Goal: Task Accomplishment & Management: Manage account settings

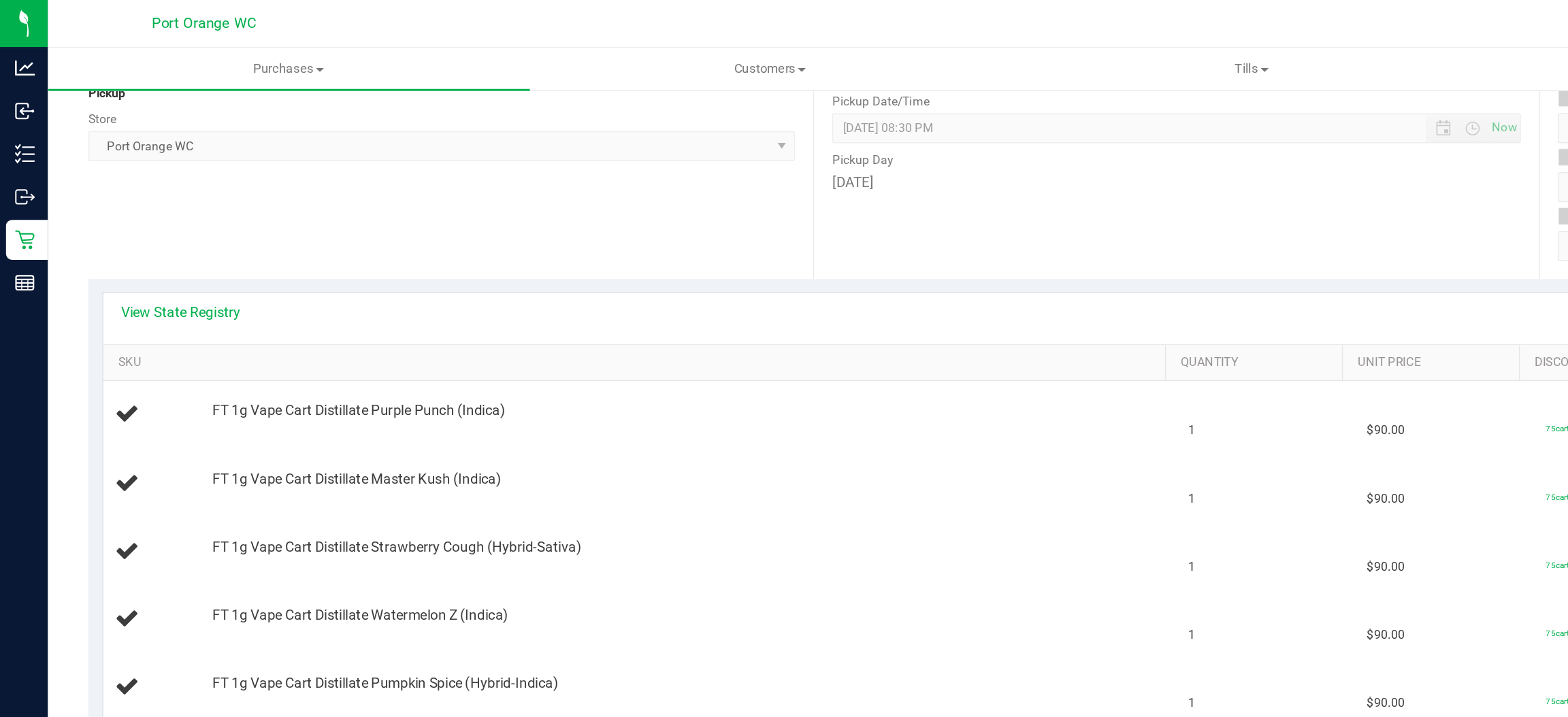
scroll to position [129, 0]
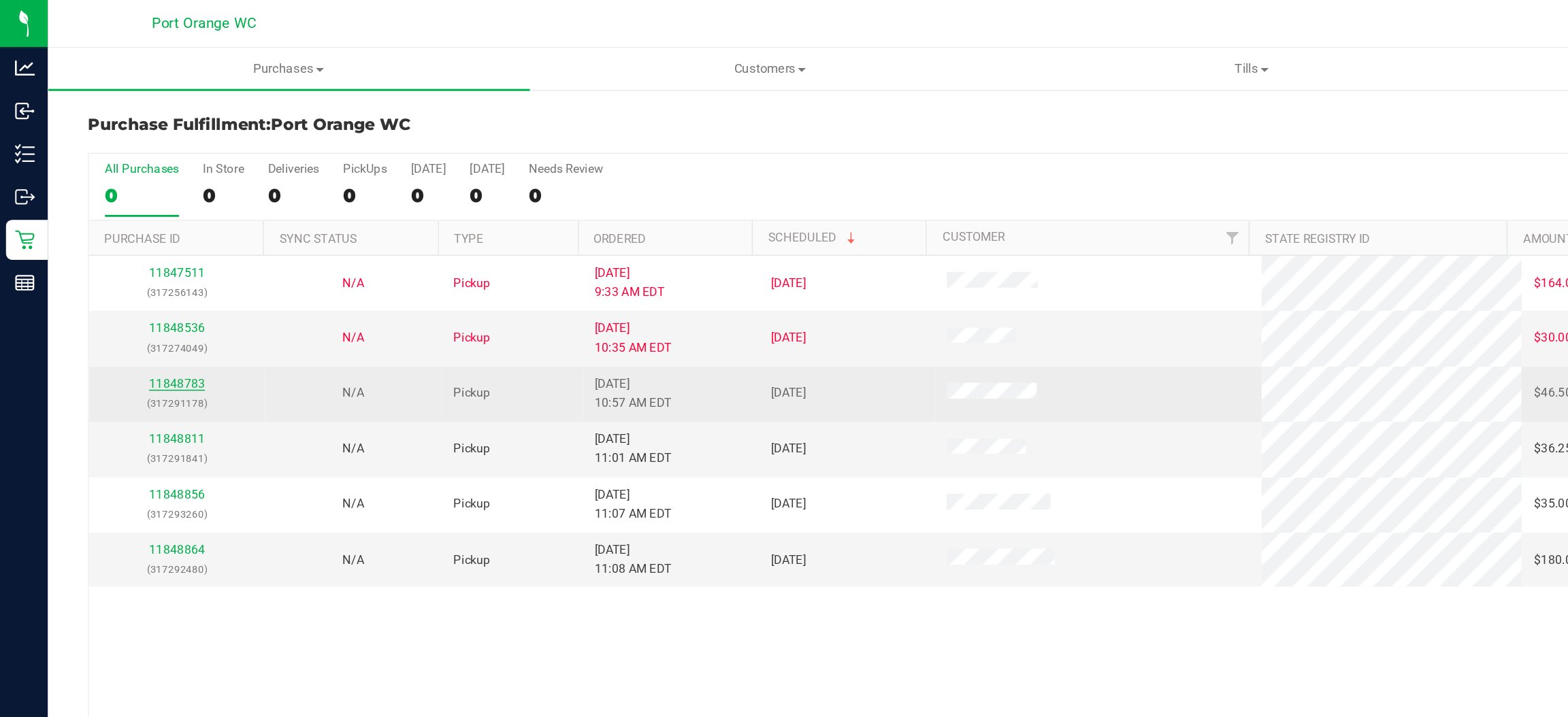
click at [120, 259] on link "11848783" at bounding box center [120, 262] width 38 height 9
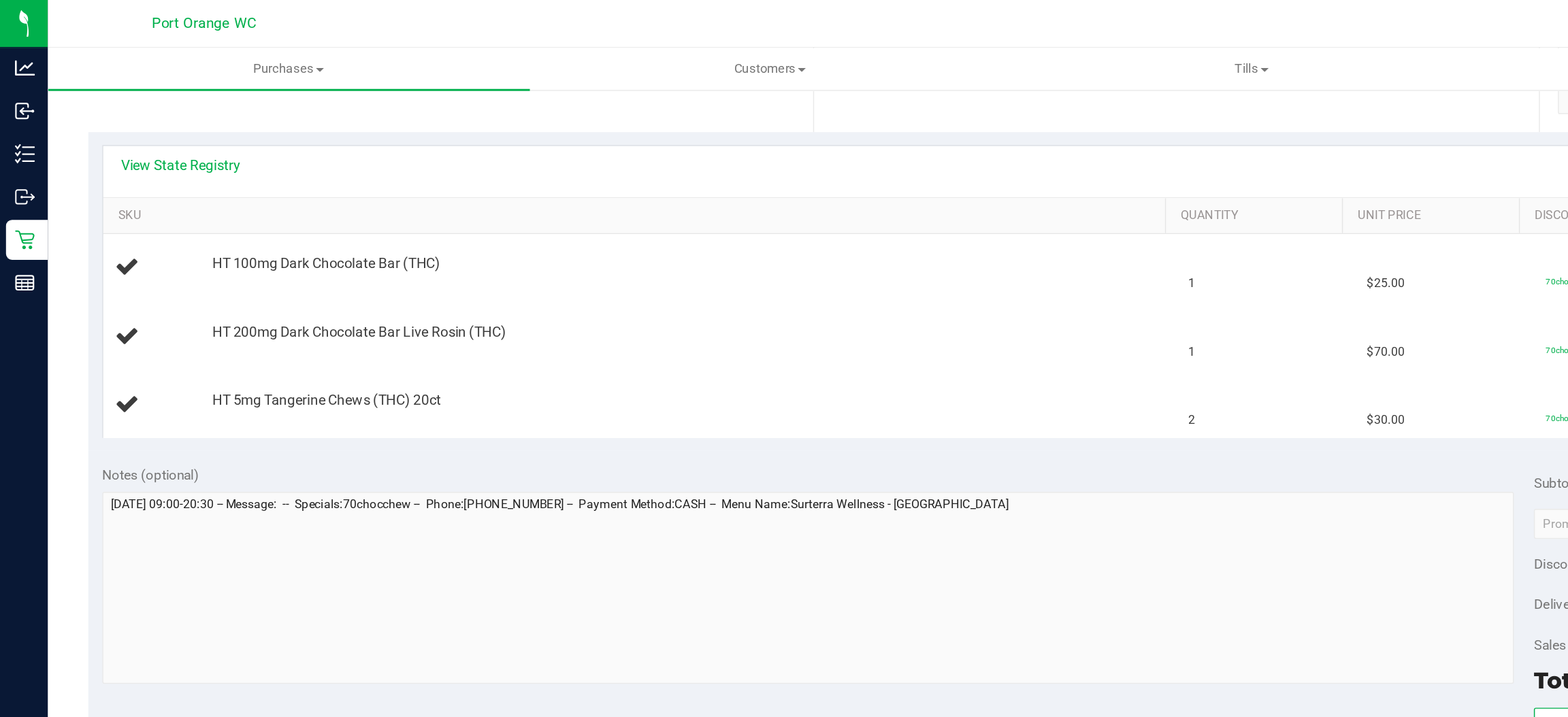
scroll to position [276, 0]
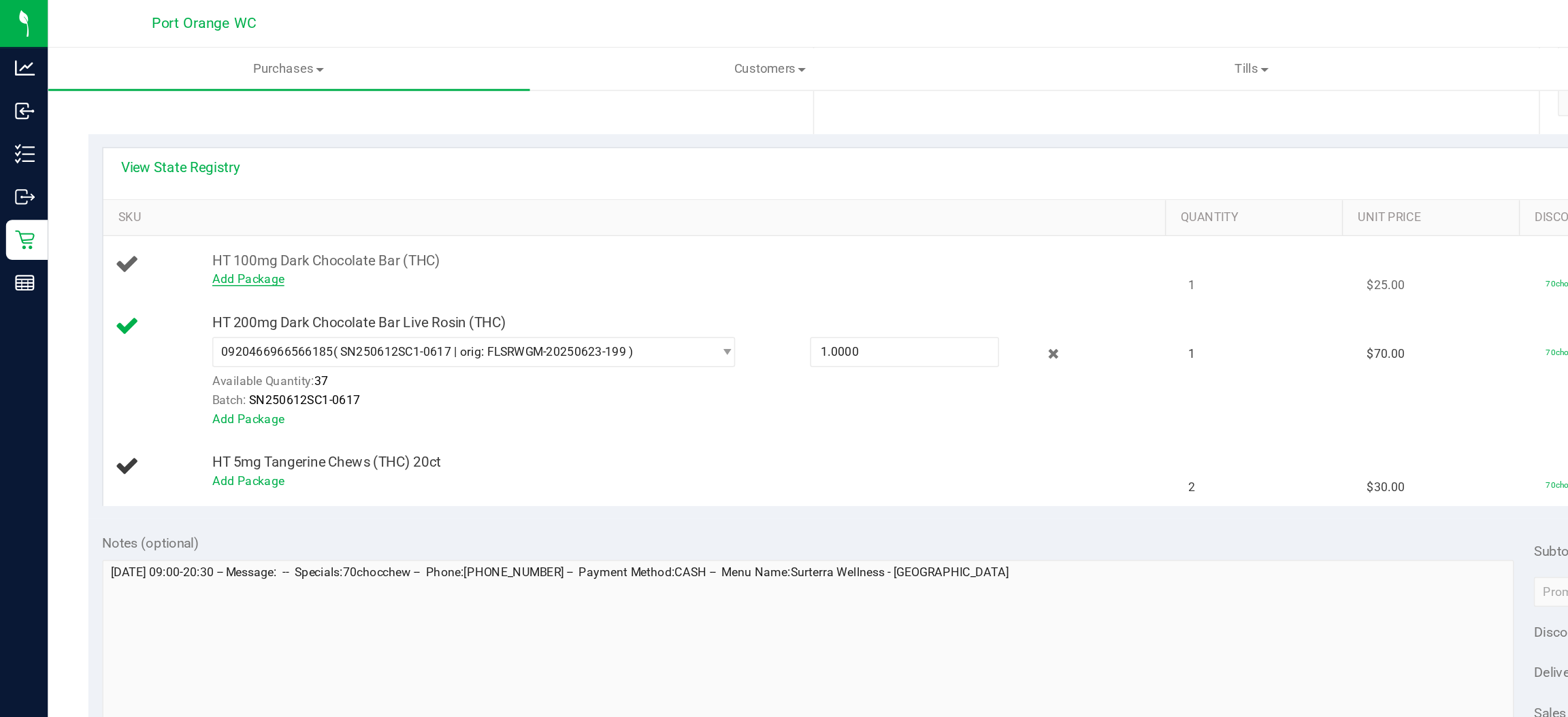
click at [166, 187] on link "Add Package" at bounding box center [168, 190] width 49 height 9
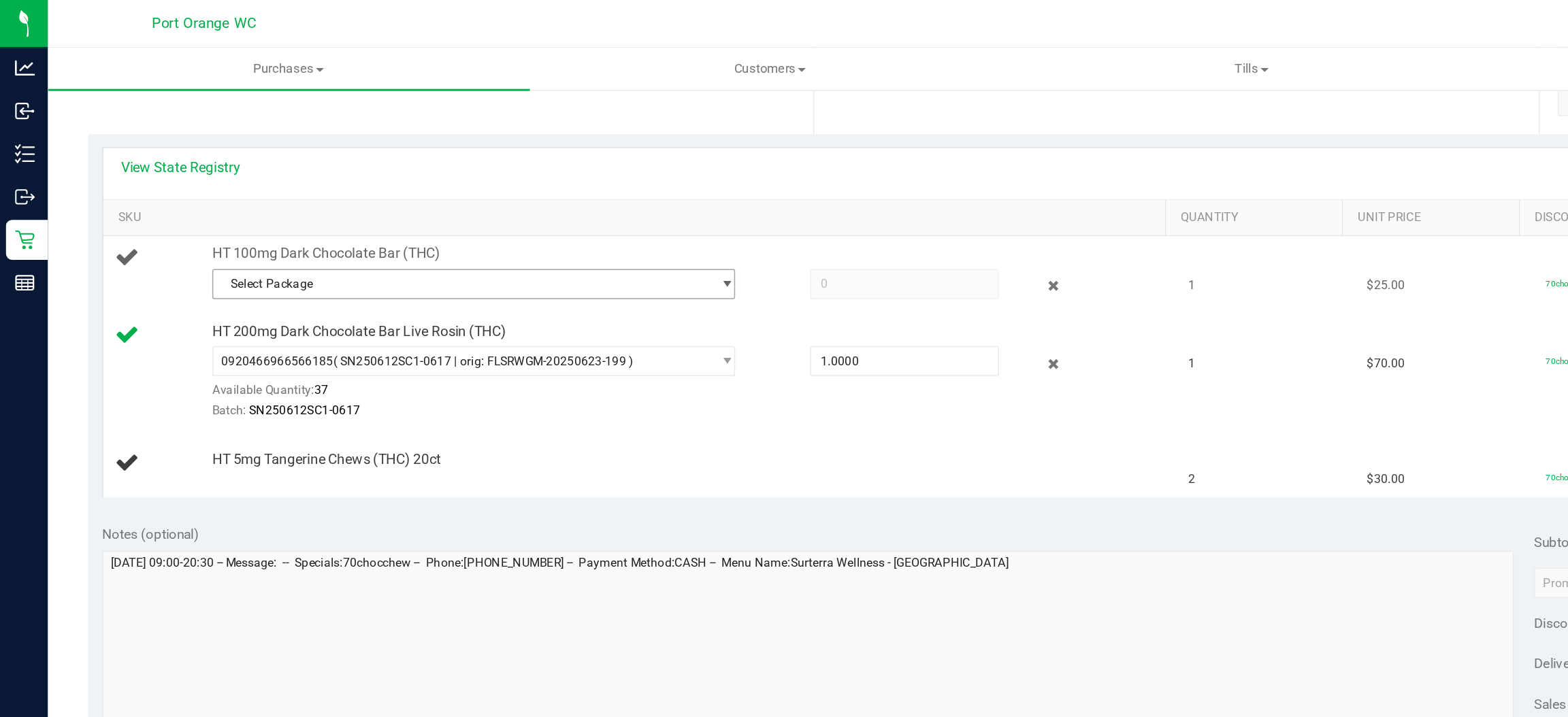
click at [489, 193] on span "select" at bounding box center [494, 194] width 10 height 11
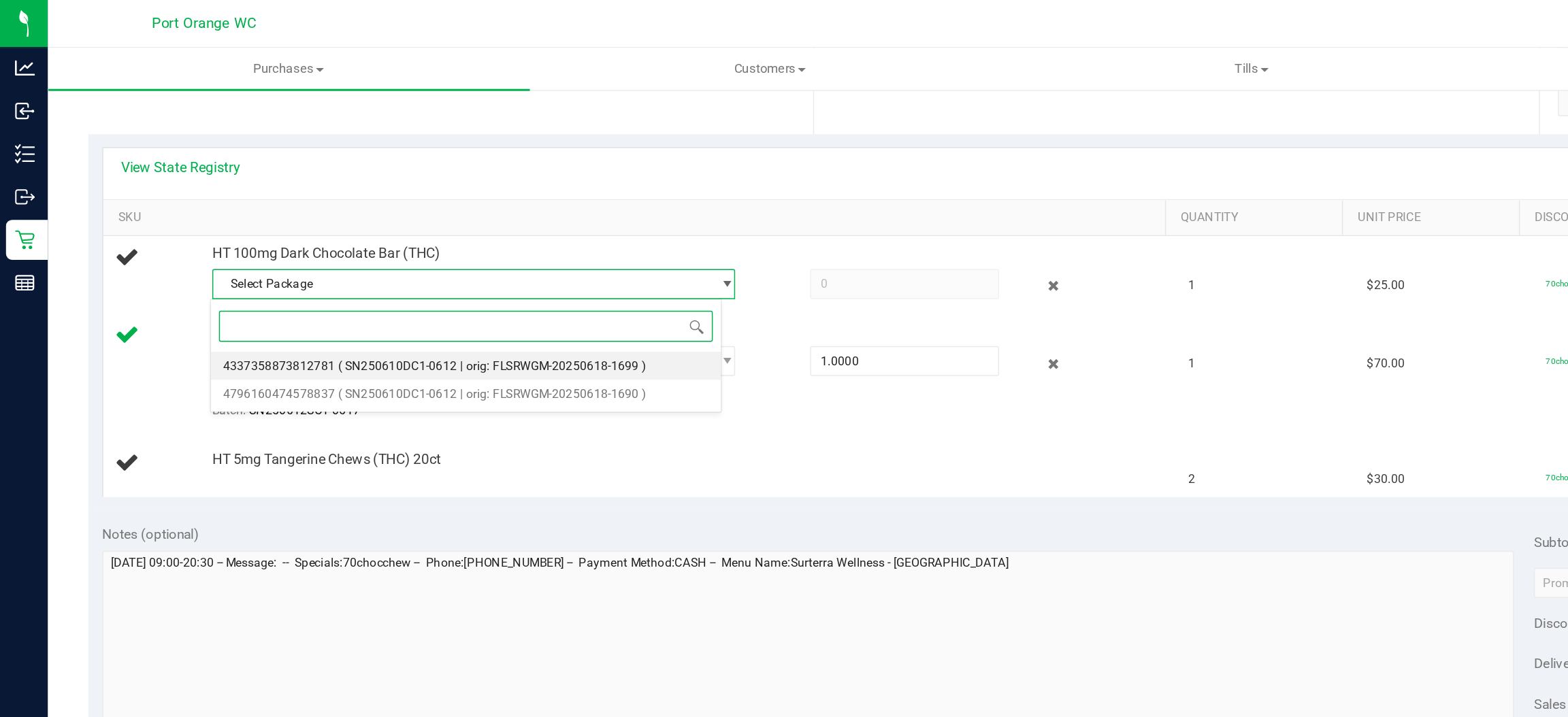
click at [240, 249] on span "( SN250610DC1-0612 | orig: FLSRWGM-20250618-1699 )" at bounding box center [334, 249] width 210 height 9
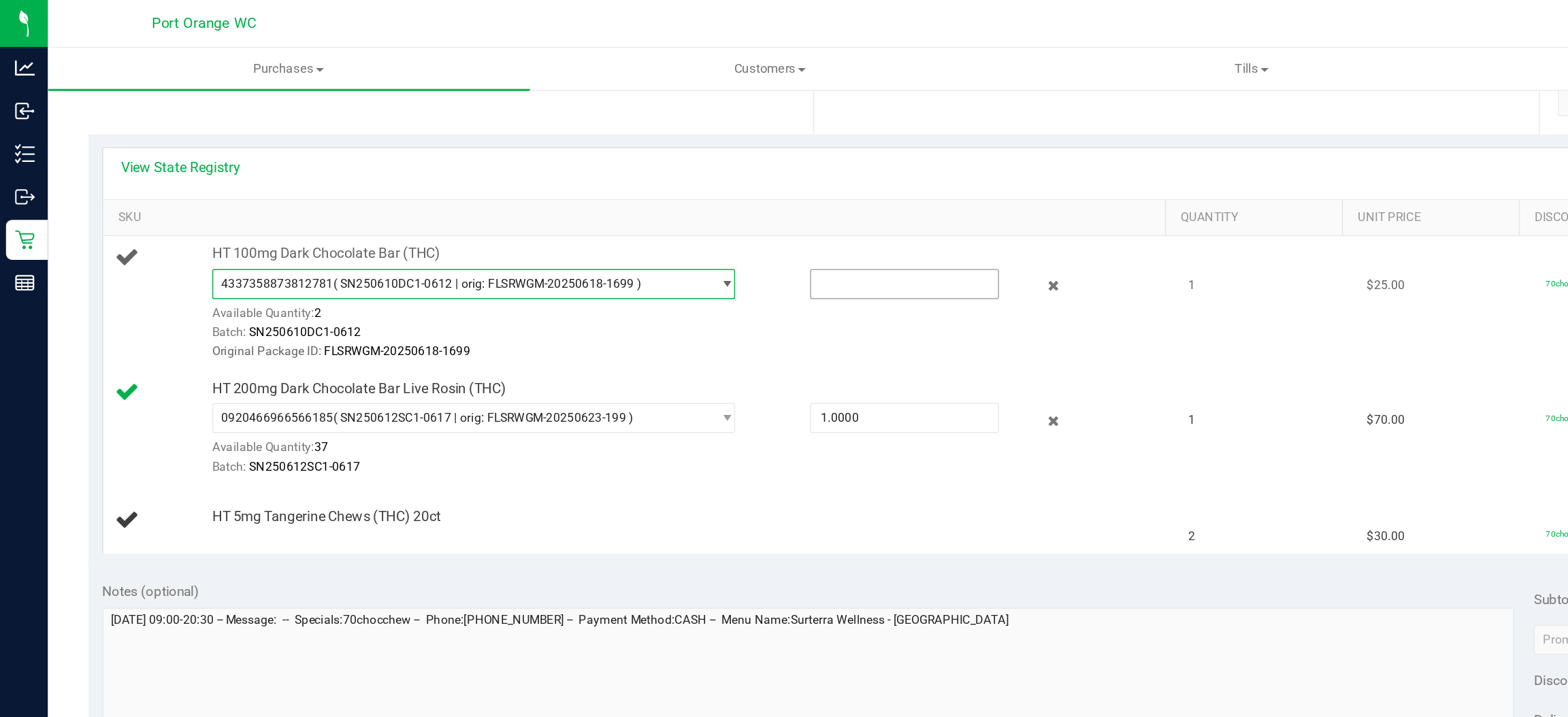
click at [557, 191] on input "text" at bounding box center [616, 193] width 127 height 19
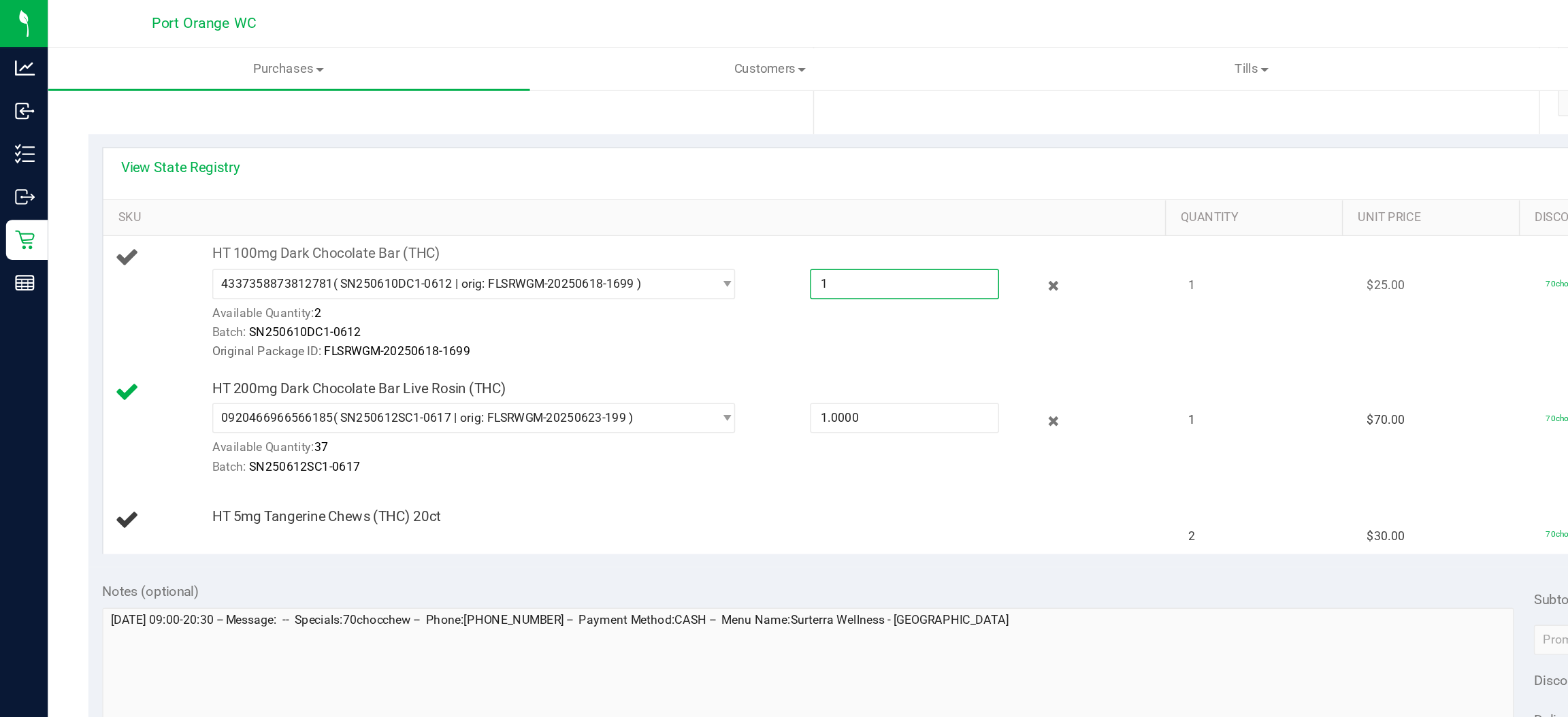
type input "1"
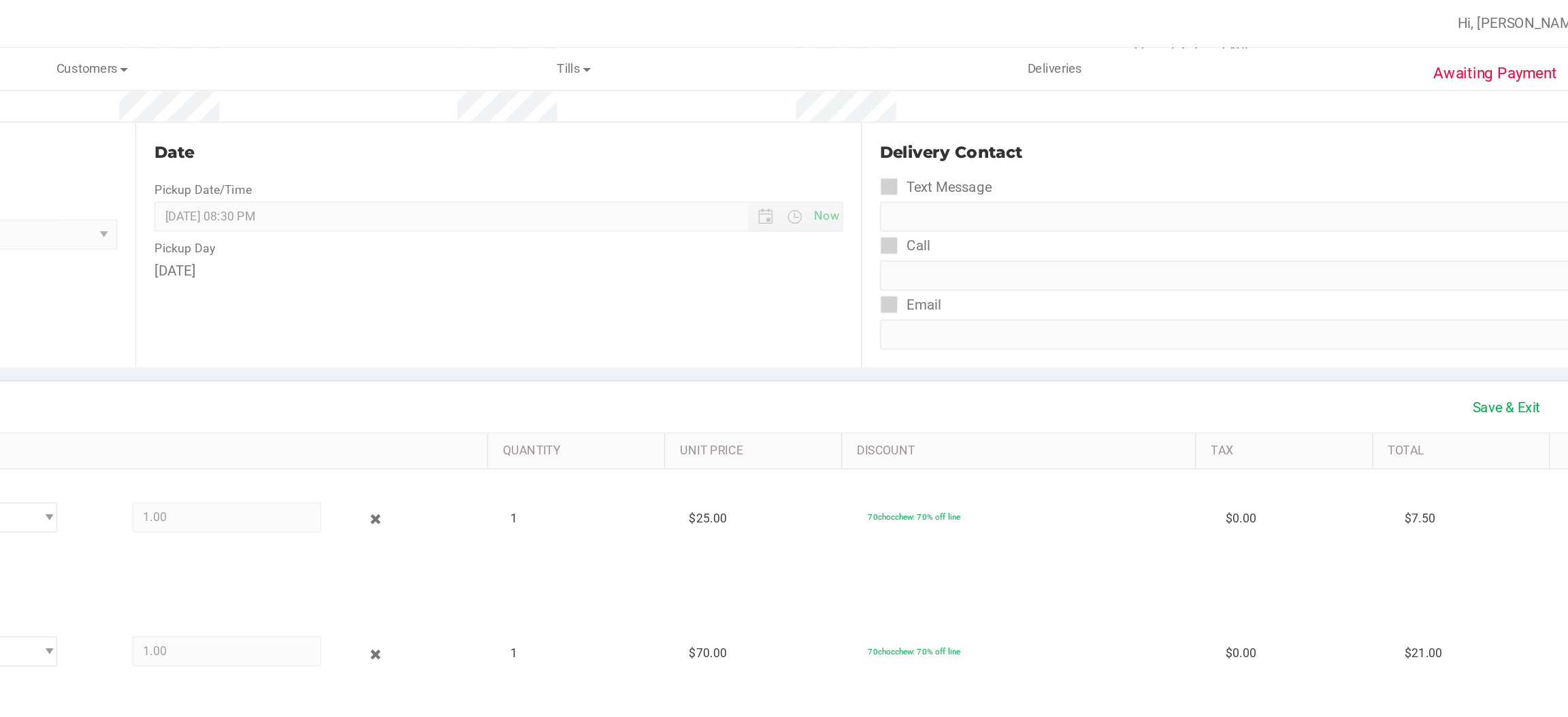
scroll to position [0, 0]
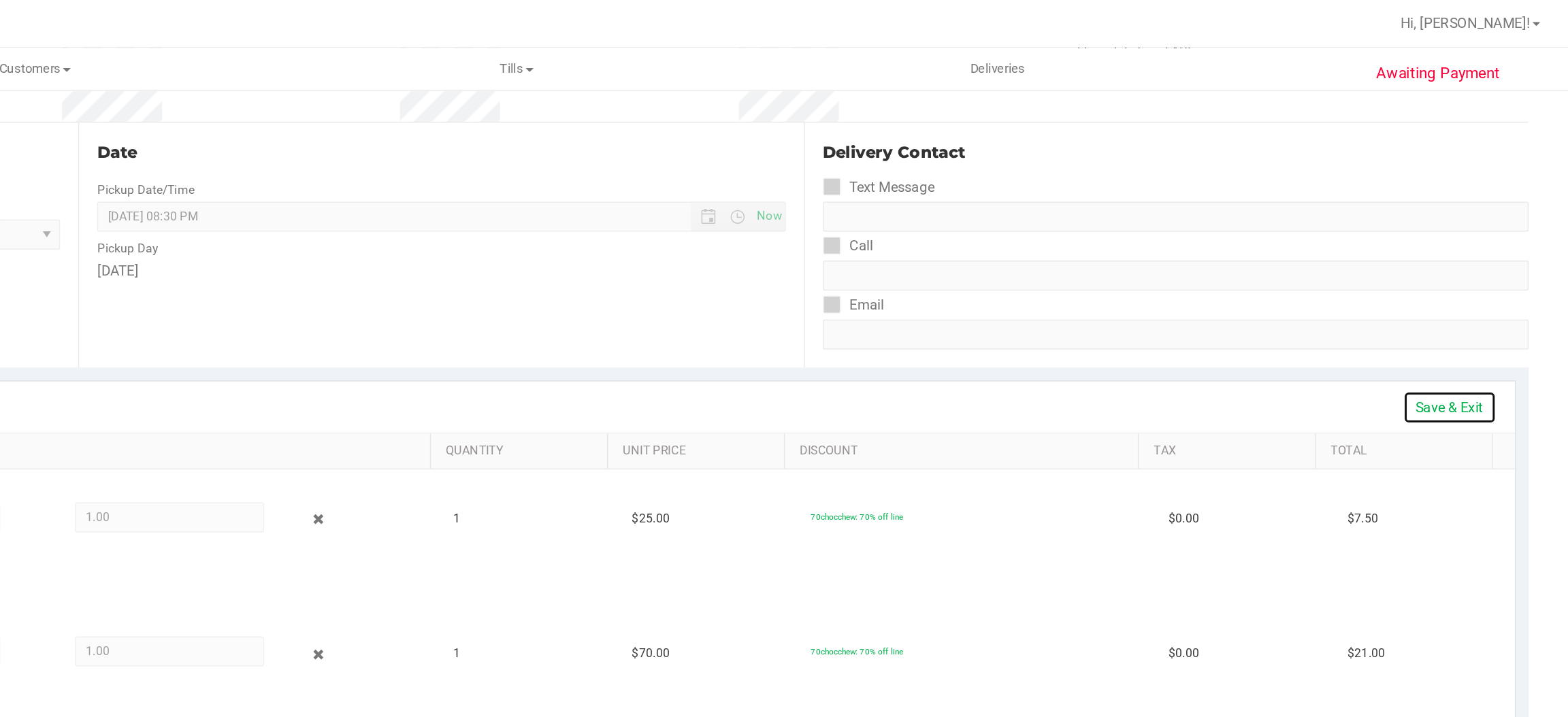
click at [1480, 277] on link "Save & Exit" at bounding box center [1487, 278] width 64 height 24
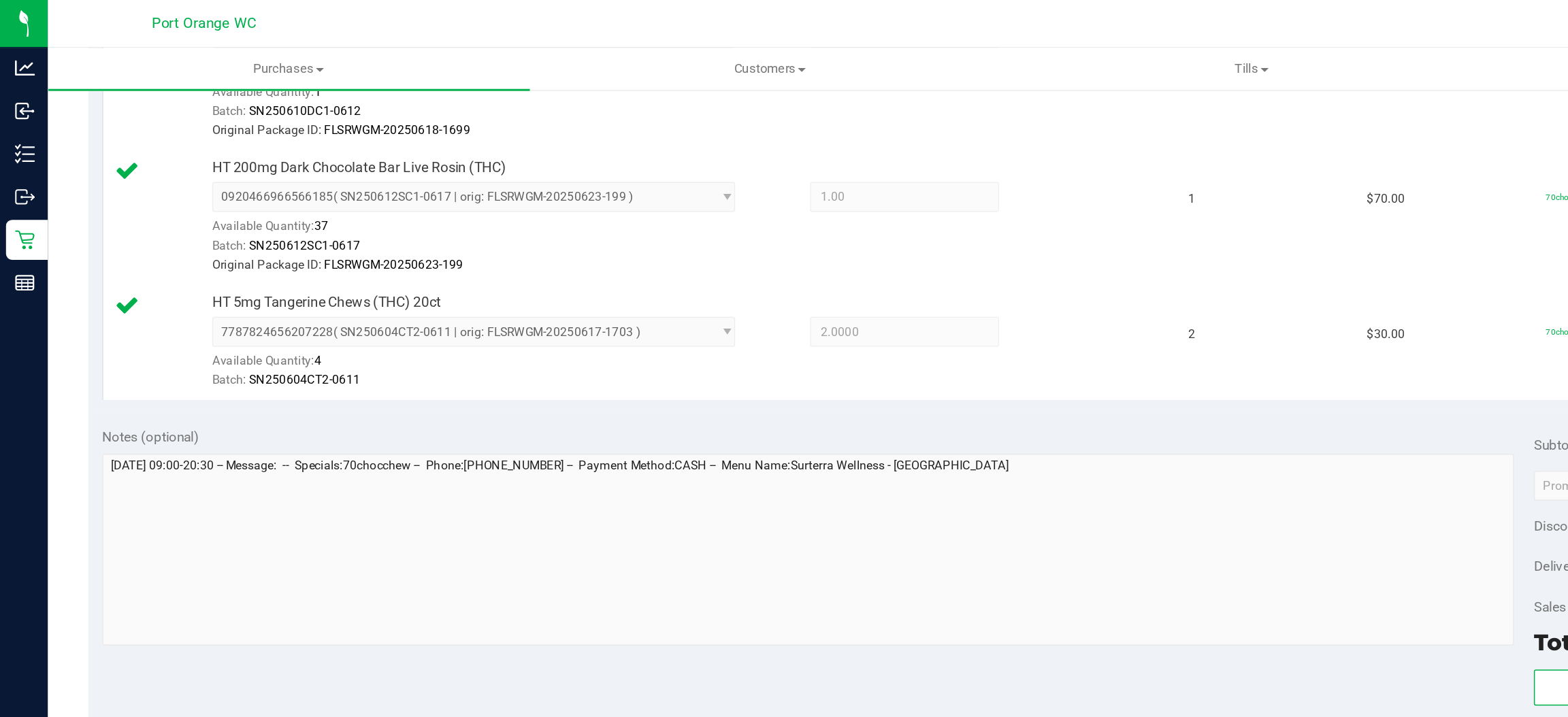
scroll to position [507, 0]
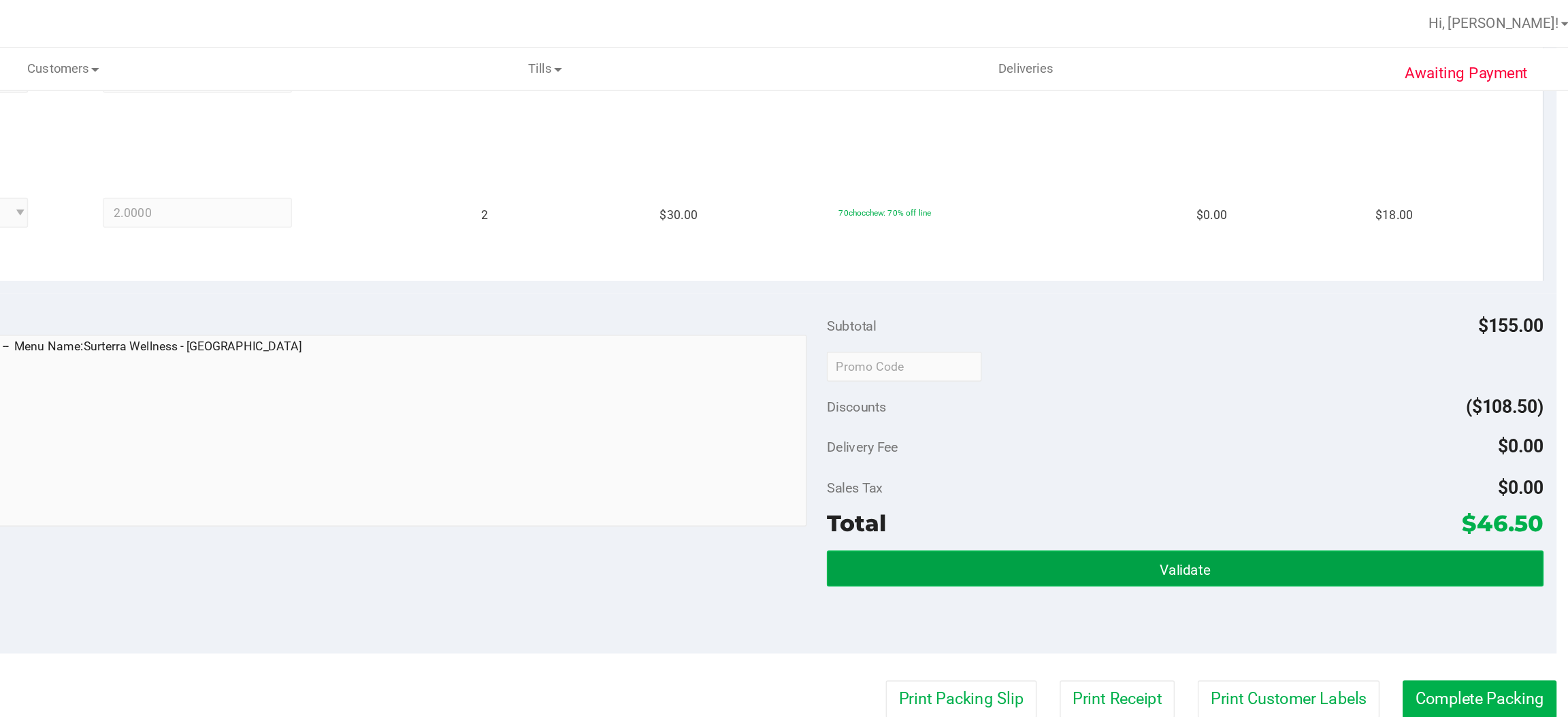
click at [1228, 387] on button "Validate" at bounding box center [1288, 387] width 488 height 24
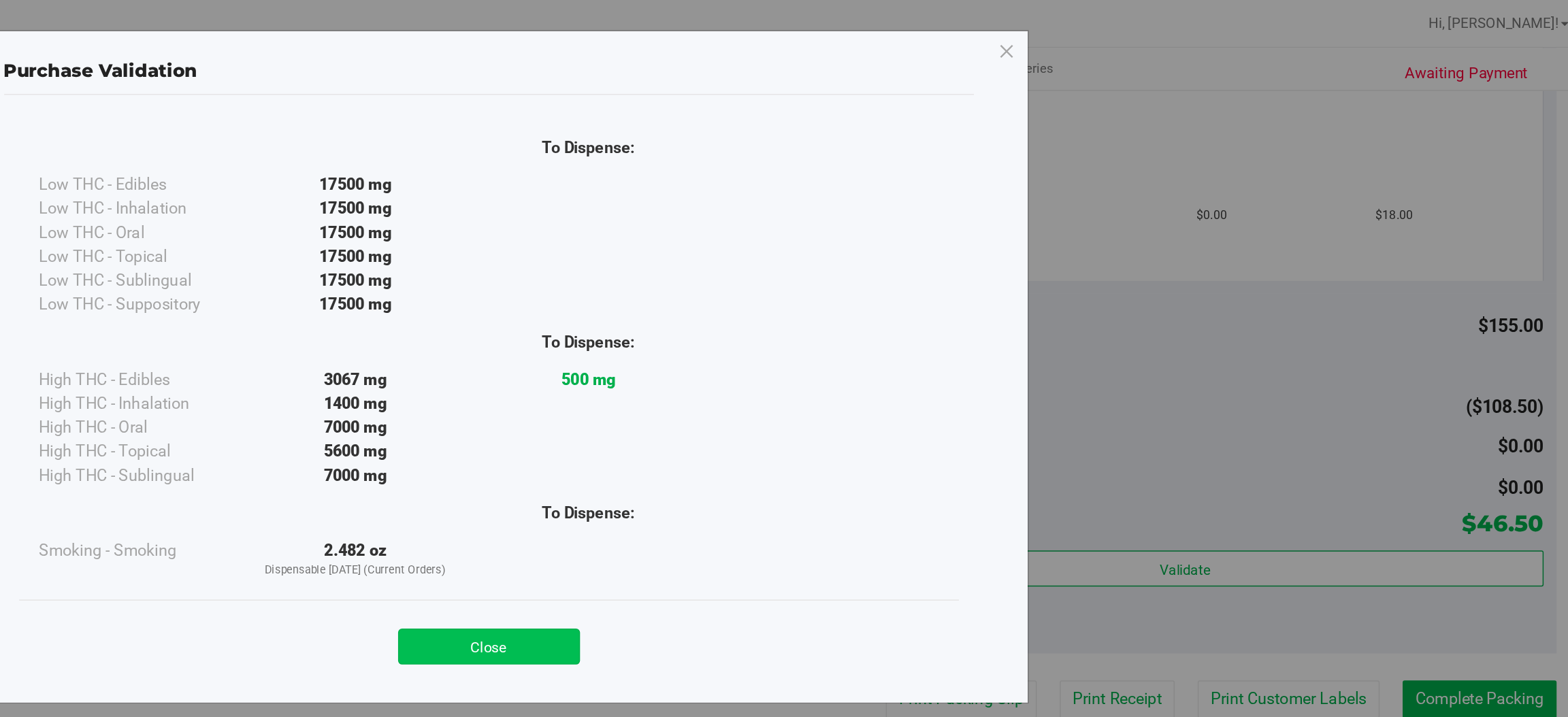
click at [835, 441] on button "Close" at bounding box center [814, 440] width 124 height 24
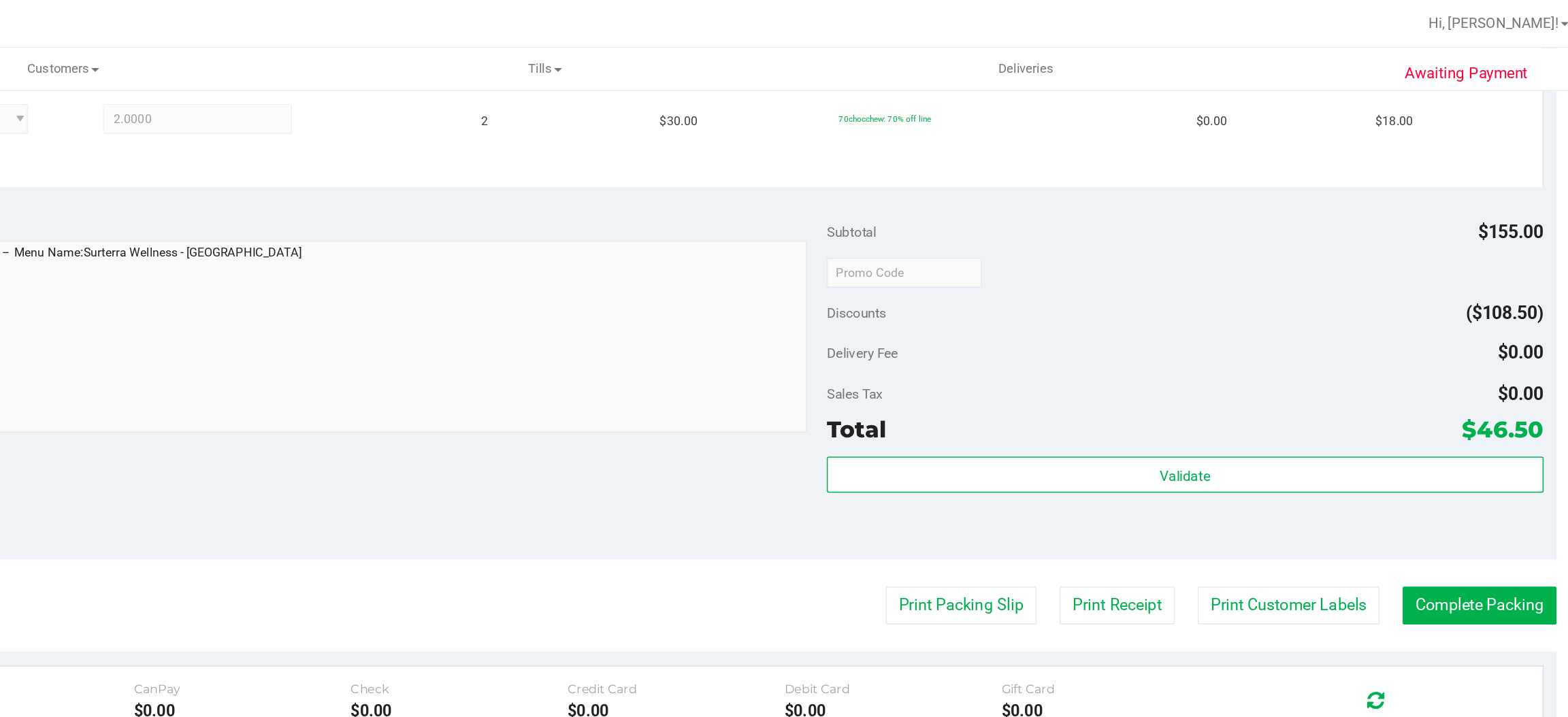
scroll to position [582, 0]
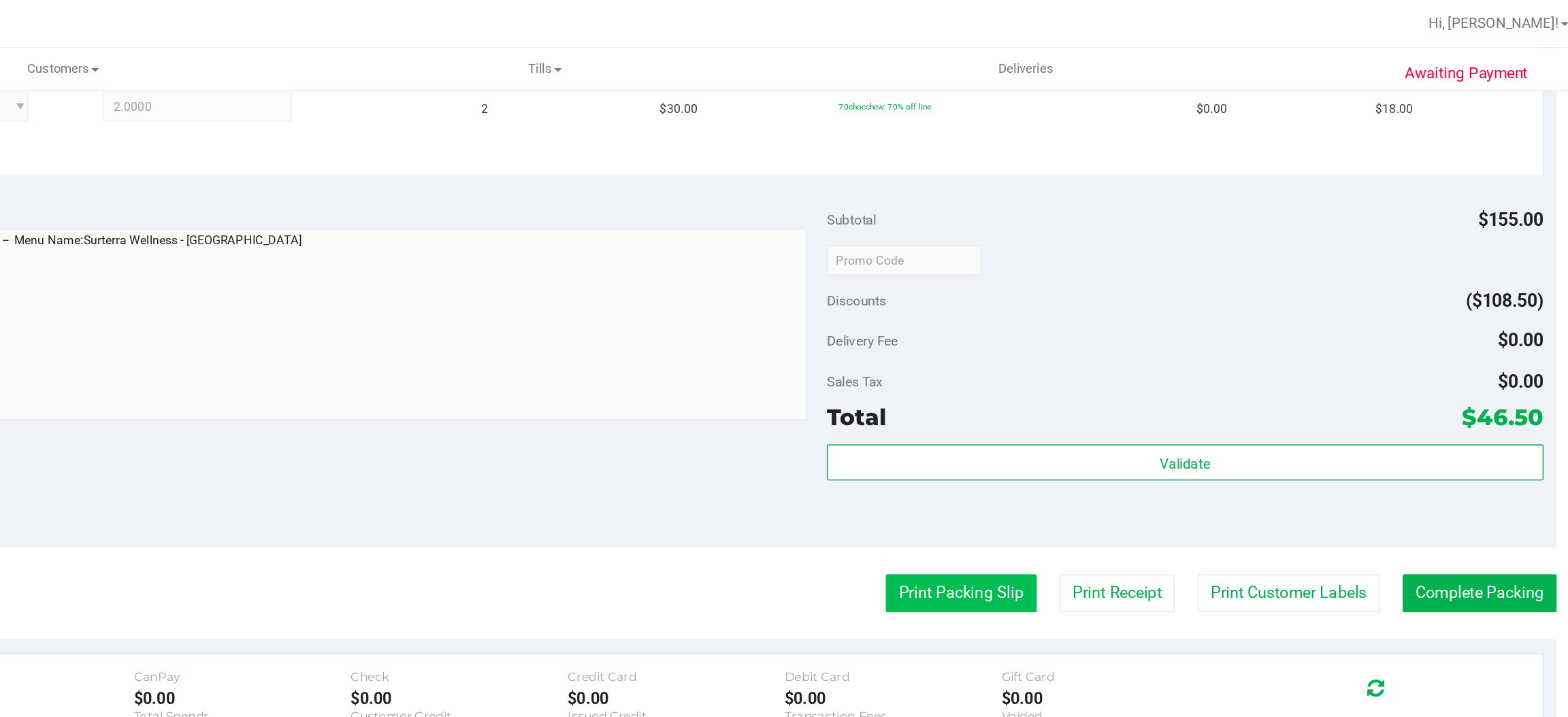
click at [1125, 407] on button "Print Packing Slip" at bounding box center [1135, 404] width 103 height 25
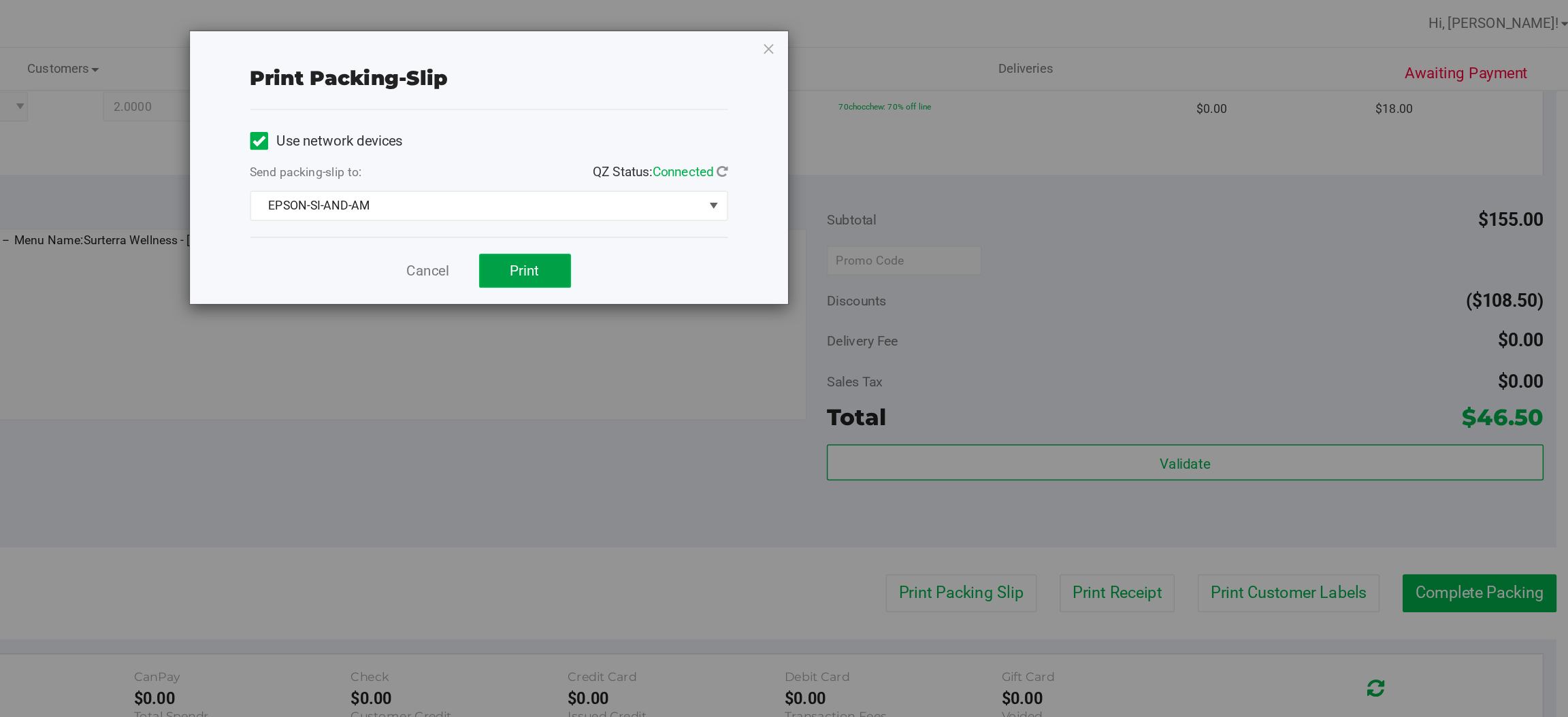
click at [847, 183] on span "Print" at bounding box center [839, 184] width 21 height 11
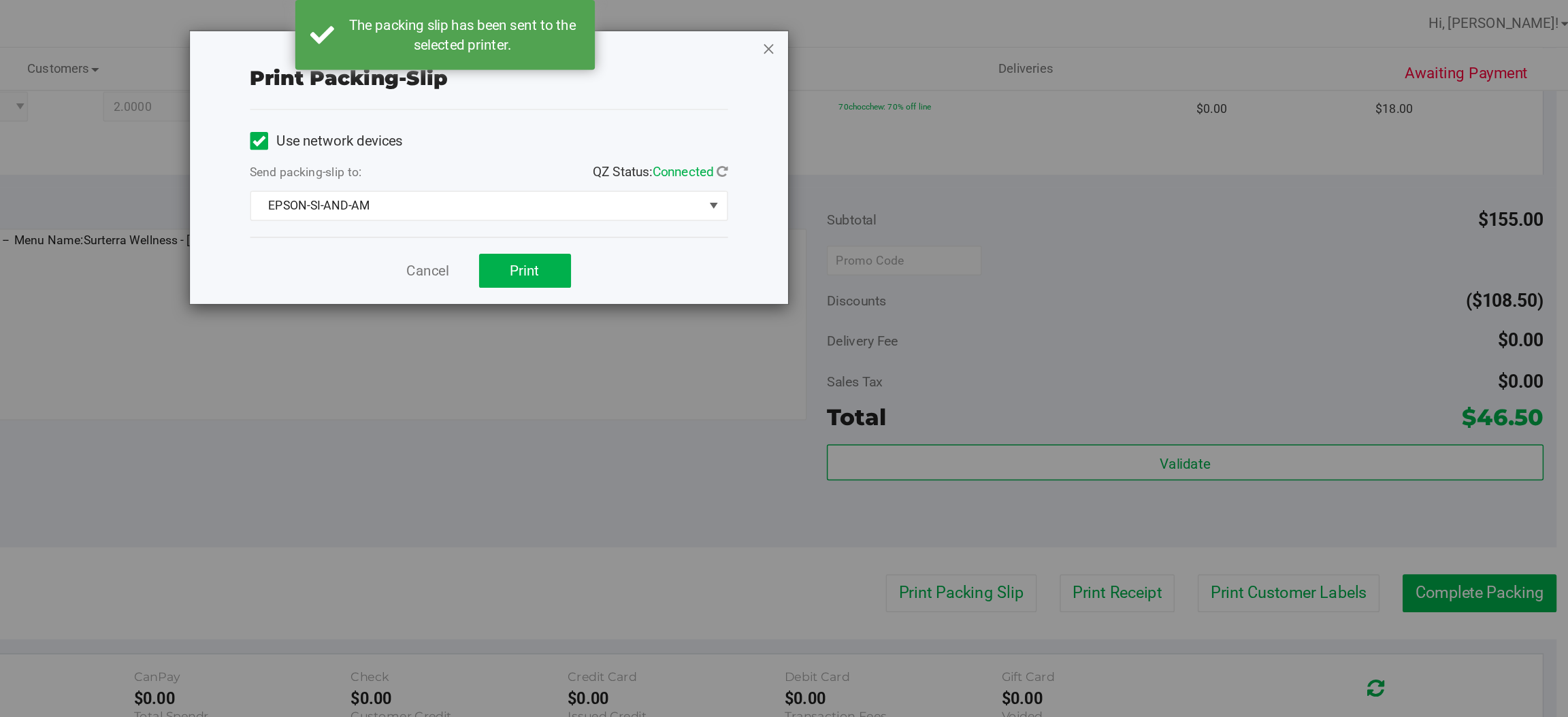
click at [1001, 36] on icon "button" at bounding box center [1004, 32] width 9 height 16
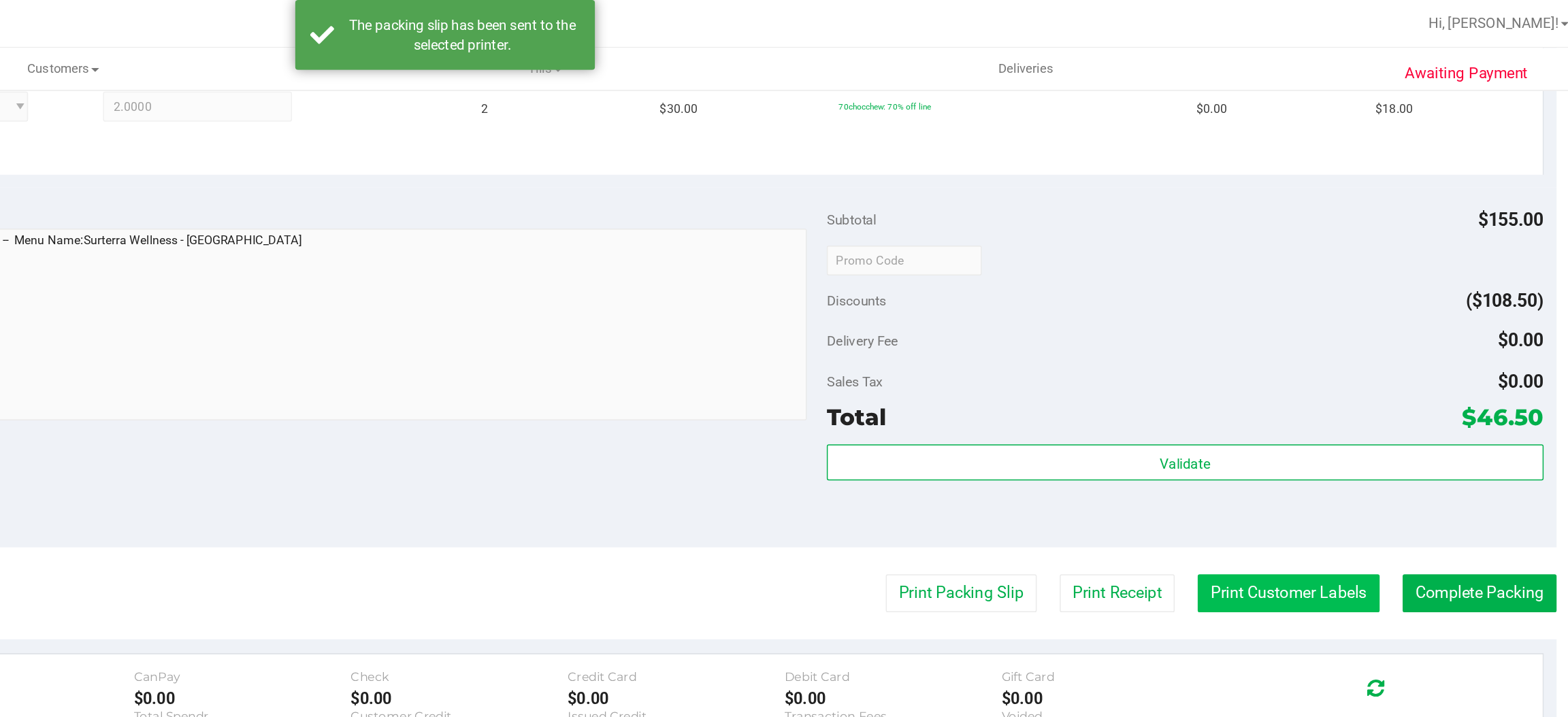
click at [1351, 397] on button "Print Customer Labels" at bounding box center [1359, 404] width 124 height 25
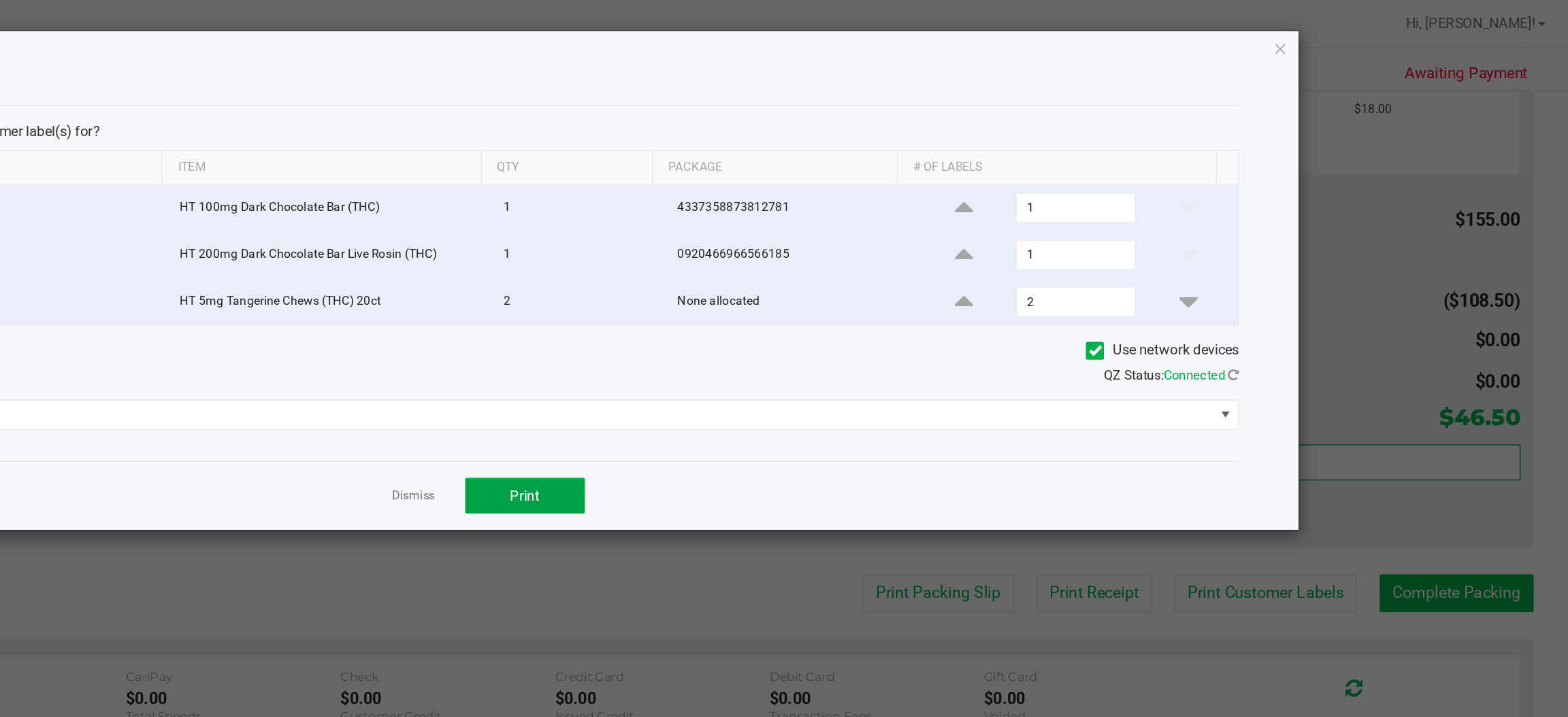
click at [859, 336] on button "Print" at bounding box center [839, 338] width 82 height 24
click at [1355, 31] on icon "button" at bounding box center [1353, 32] width 9 height 16
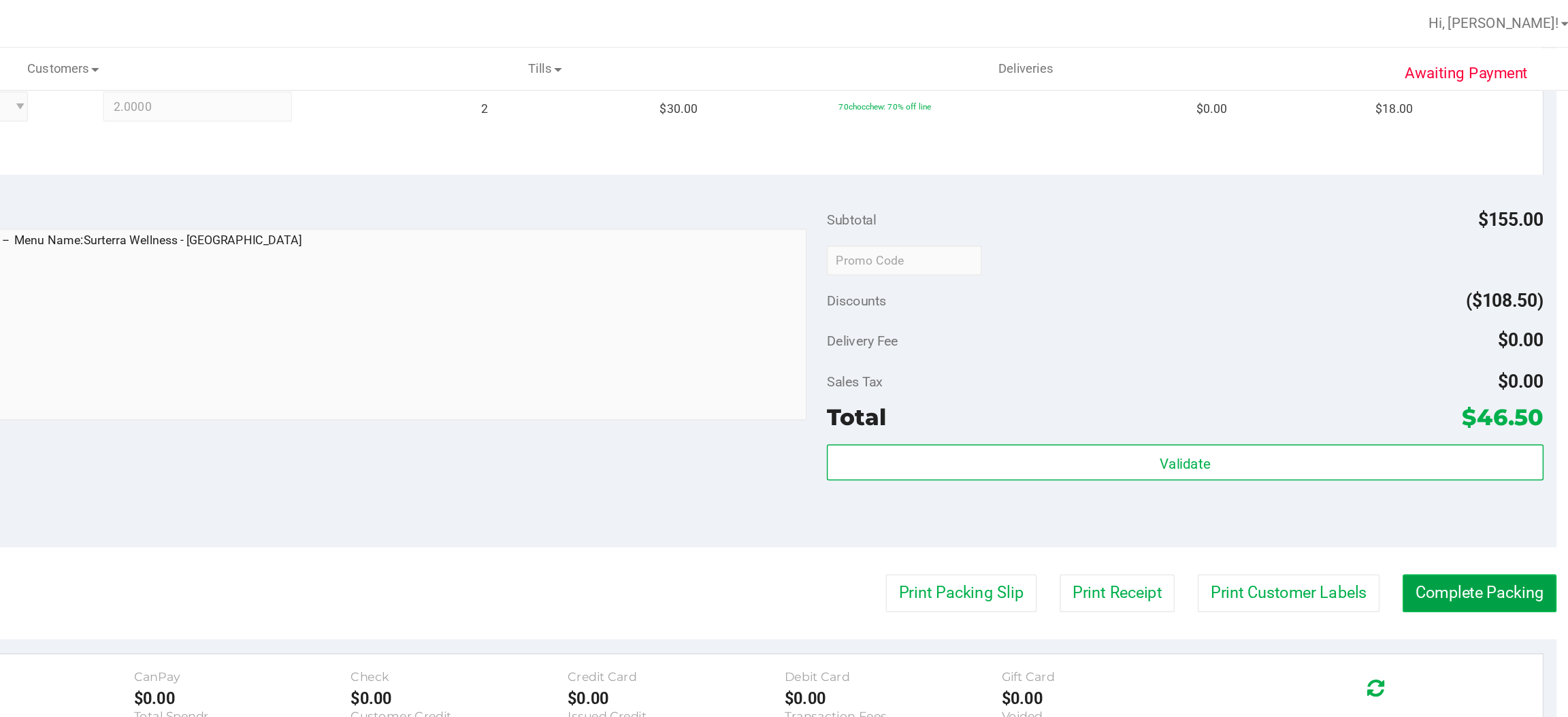
click at [1478, 397] on button "Complete Packing" at bounding box center [1488, 404] width 104 height 25
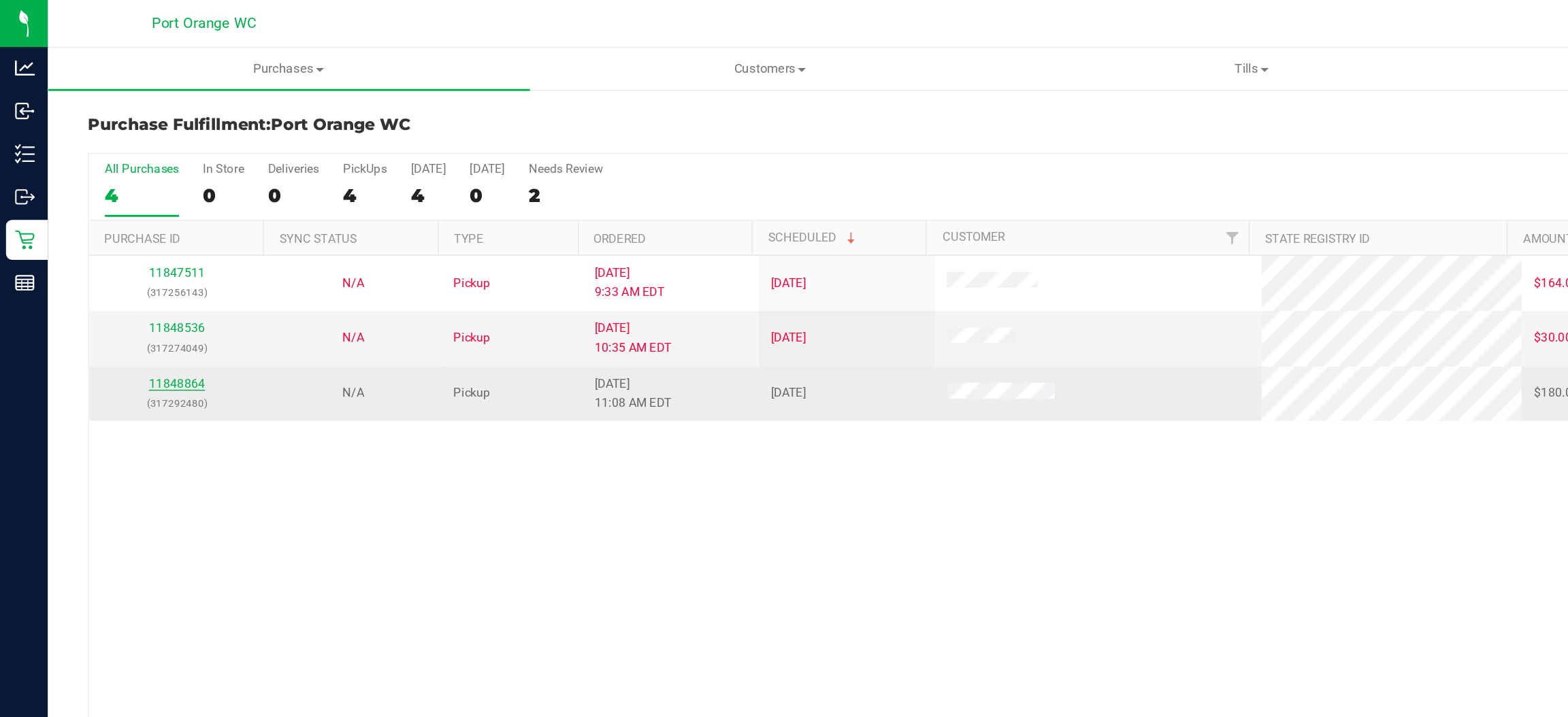
click at [120, 263] on link "11848864" at bounding box center [120, 262] width 38 height 9
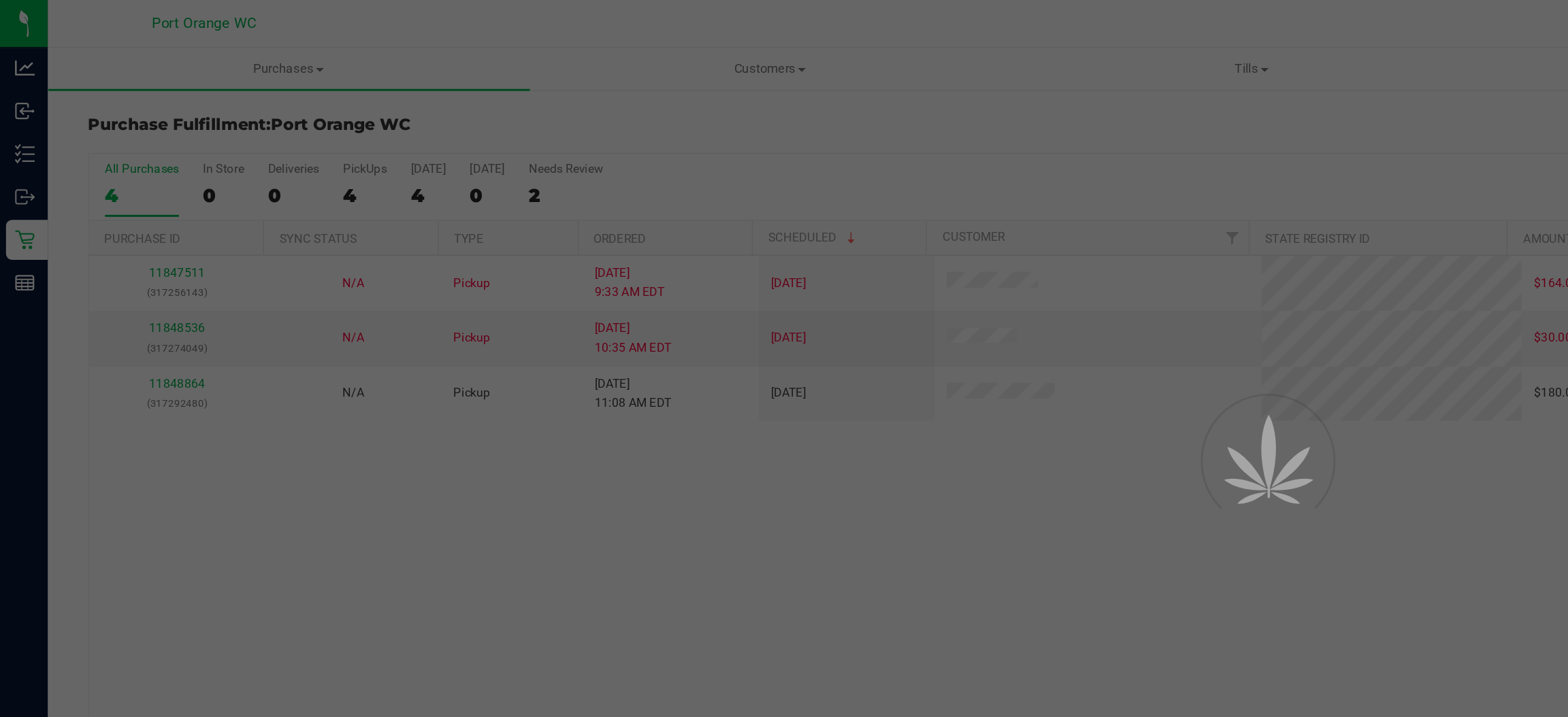
click at [344, 407] on div at bounding box center [784, 358] width 1568 height 717
